Goal: Task Accomplishment & Management: Manage account settings

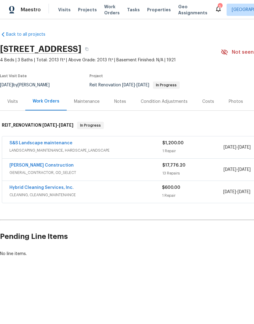
click at [84, 170] on span "GENERAL_CONTRACTOR, OD_SELECT" at bounding box center [85, 172] width 153 height 6
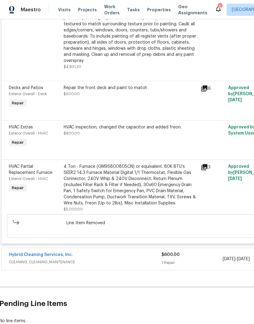
scroll to position [683, 1]
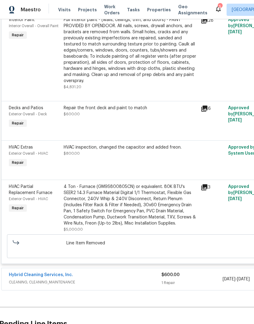
click at [47, 154] on div "HVAC Extras Exterior Overall - HVAC Repair" at bounding box center [34, 156] width 55 height 28
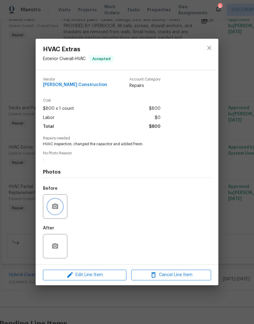
click at [57, 207] on icon "button" at bounding box center [55, 205] width 6 height 5
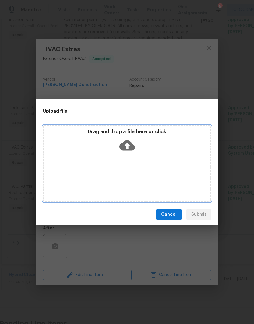
click at [128, 143] on icon at bounding box center [127, 145] width 16 height 16
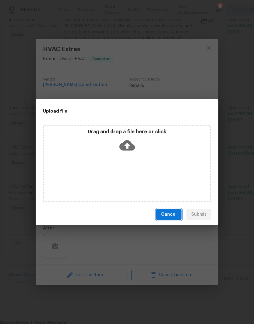
click at [172, 215] on span "Cancel" at bounding box center [169, 215] width 16 height 8
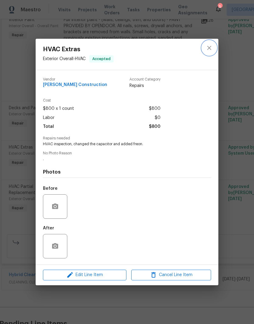
click at [212, 47] on icon "close" at bounding box center [209, 47] width 7 height 7
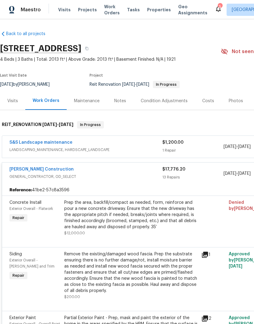
scroll to position [1, 0]
click at [74, 144] on div "S&S Landscape maintenance" at bounding box center [85, 142] width 153 height 7
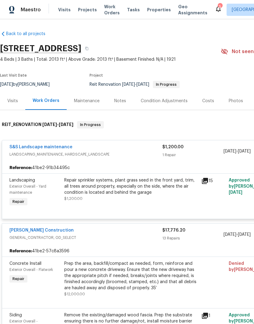
click at [208, 181] on icon at bounding box center [205, 181] width 6 height 6
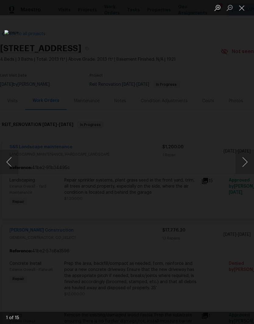
click at [245, 162] on button "Next image" at bounding box center [245, 162] width 18 height 24
click at [238, 163] on button "Next image" at bounding box center [245, 162] width 18 height 24
click at [236, 165] on button "Next image" at bounding box center [245, 162] width 18 height 24
click at [232, 168] on img "Lightbox" at bounding box center [127, 162] width 254 height 324
click at [239, 160] on button "Next image" at bounding box center [245, 162] width 18 height 24
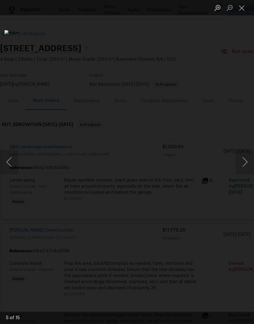
click at [242, 163] on button "Next image" at bounding box center [245, 162] width 18 height 24
click at [240, 166] on button "Next image" at bounding box center [245, 162] width 18 height 24
click at [238, 168] on button "Next image" at bounding box center [245, 162] width 18 height 24
click at [237, 164] on button "Next image" at bounding box center [245, 162] width 18 height 24
click at [240, 163] on button "Next image" at bounding box center [245, 162] width 18 height 24
